Goal: Task Accomplishment & Management: Complete application form

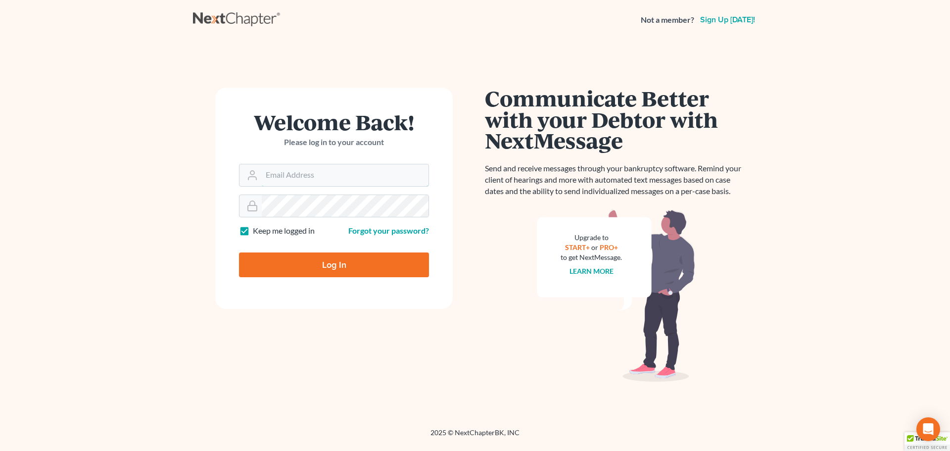
type input "[EMAIL_ADDRESS][DOMAIN_NAME]"
click at [328, 269] on input "Log In" at bounding box center [334, 264] width 190 height 25
type input "Thinking..."
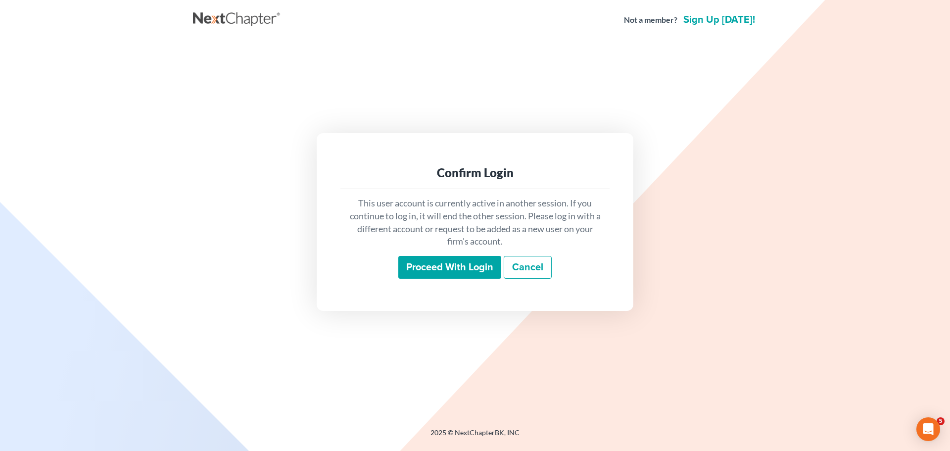
click at [453, 268] on input "Proceed with login" at bounding box center [449, 267] width 103 height 23
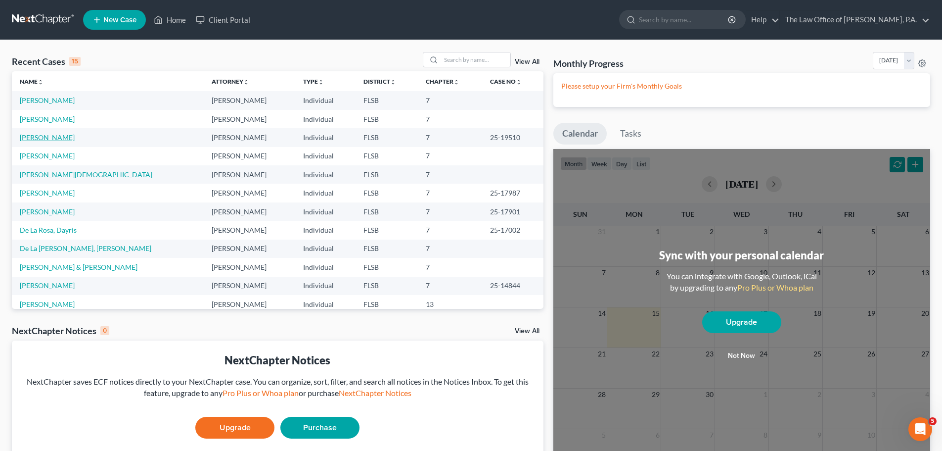
click at [49, 138] on link "Morales, Gema" at bounding box center [47, 137] width 55 height 8
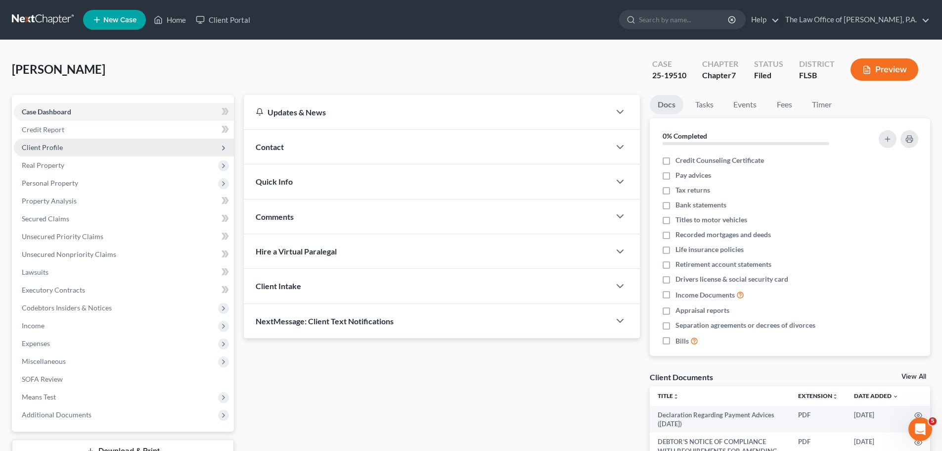
click at [58, 144] on span "Client Profile" at bounding box center [42, 147] width 41 height 8
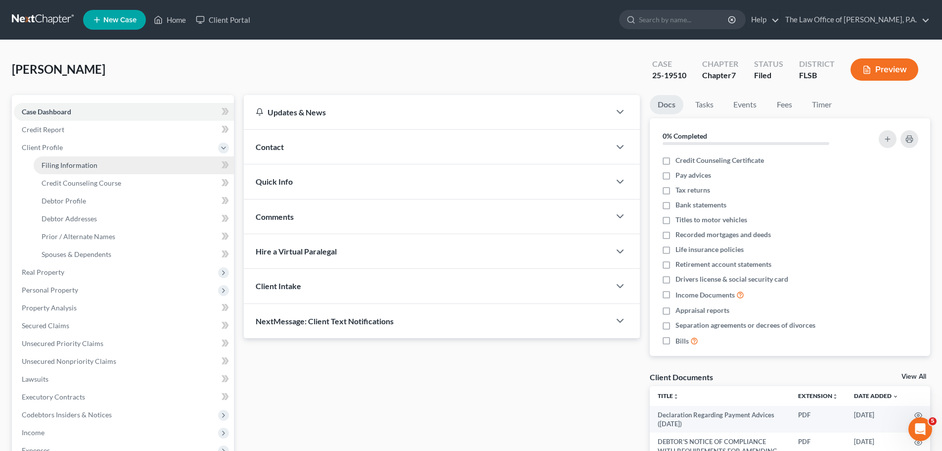
click at [65, 169] on span "Filing Information" at bounding box center [70, 165] width 56 height 8
select select "1"
select select "0"
select select "9"
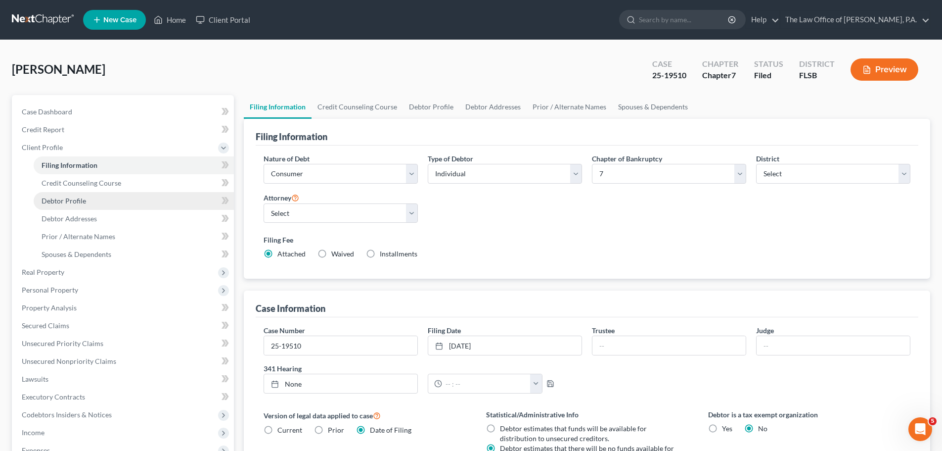
click at [69, 199] on span "Debtor Profile" at bounding box center [64, 200] width 45 height 8
select select "0"
select select "1"
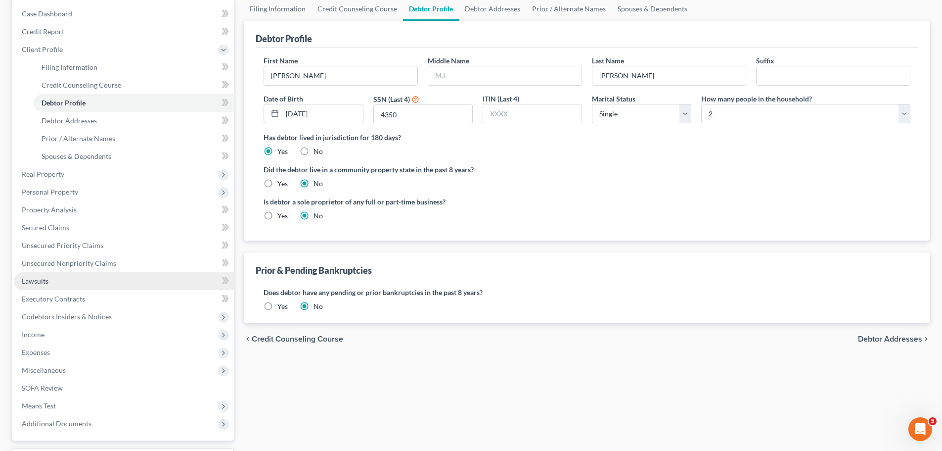
scroll to position [99, 0]
click at [63, 190] on span "Personal Property" at bounding box center [50, 190] width 56 height 8
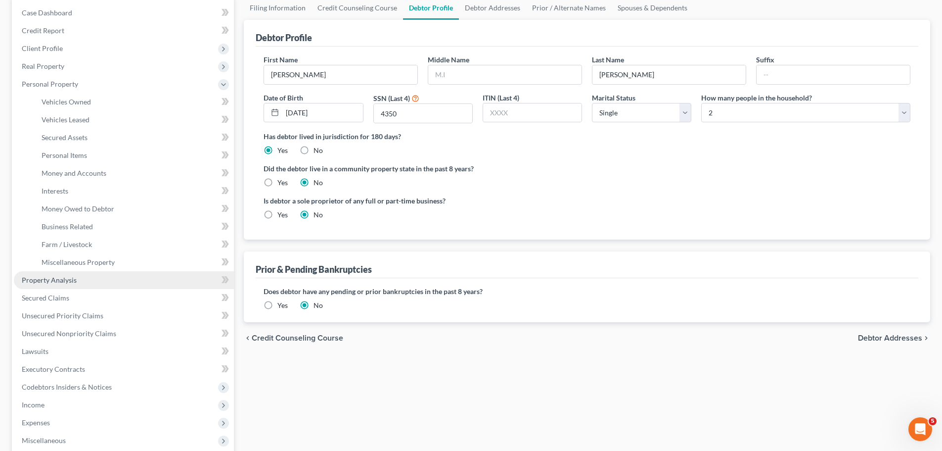
click at [56, 279] on span "Property Analysis" at bounding box center [49, 279] width 55 height 8
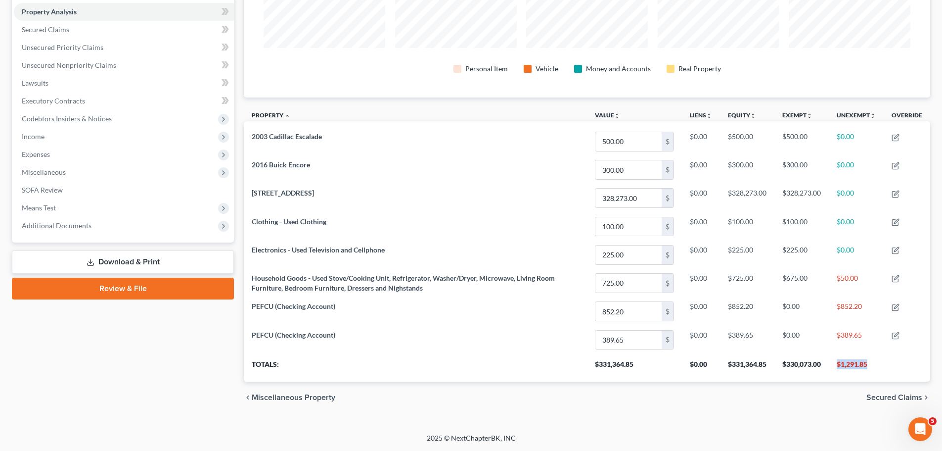
drag, startPoint x: 874, startPoint y: 364, endPoint x: 834, endPoint y: 368, distance: 40.3
click at [834, 368] on th "$1,291.85" at bounding box center [856, 368] width 55 height 28
copy th "$1,291.85"
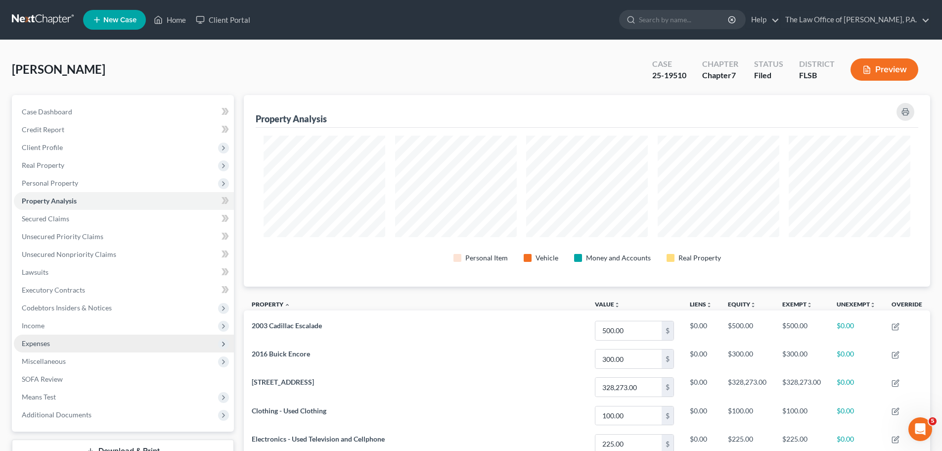
click at [40, 343] on span "Expenses" at bounding box center [36, 343] width 28 height 8
click at [62, 348] on span "Expenses" at bounding box center [124, 343] width 220 height 18
click at [62, 362] on span "Miscellaneous" at bounding box center [44, 361] width 44 height 8
click at [59, 346] on span "Expenses" at bounding box center [124, 343] width 220 height 18
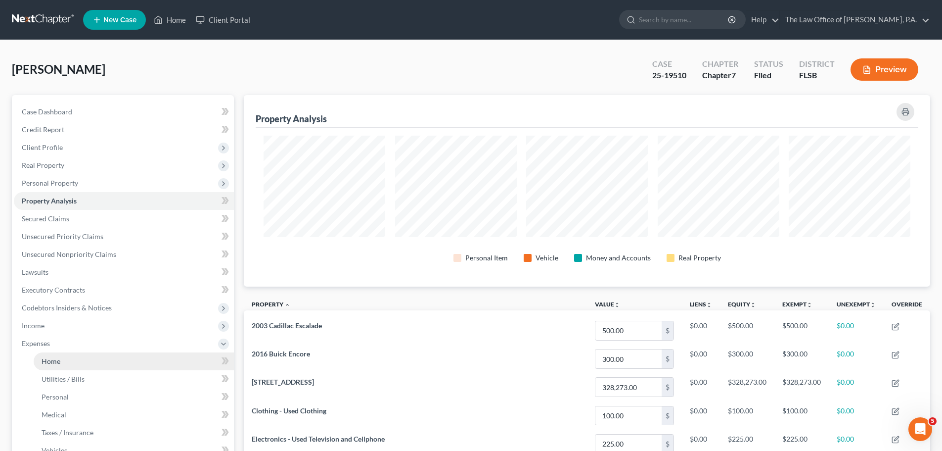
click at [59, 366] on link "Home" at bounding box center [134, 361] width 200 height 18
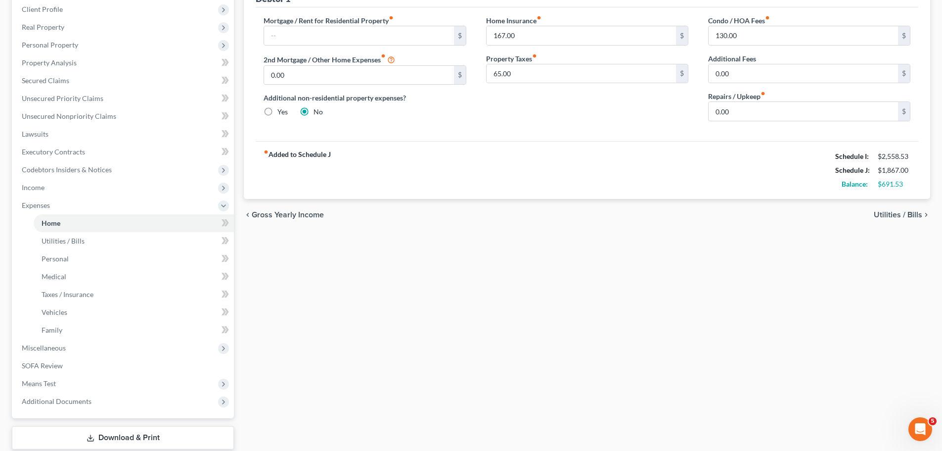
scroll to position [200, 0]
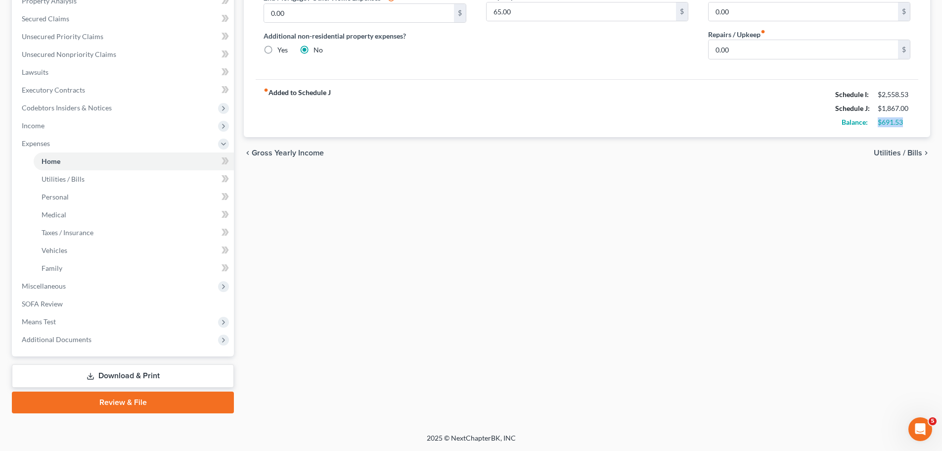
drag, startPoint x: 907, startPoint y: 124, endPoint x: 878, endPoint y: 124, distance: 29.7
click at [878, 124] on div "$691.53" at bounding box center [894, 122] width 33 height 10
copy div "$691.53"
